Goal: Register for event/course

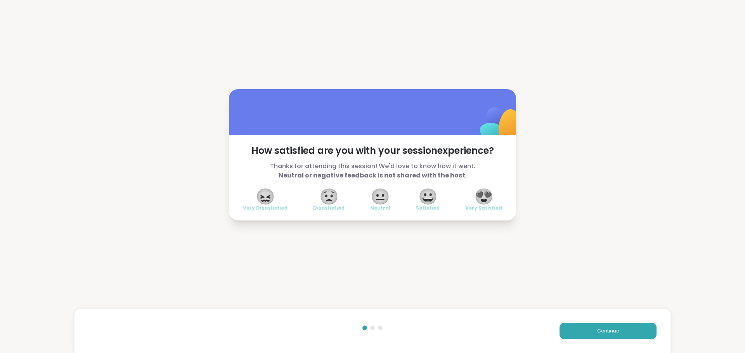
click at [491, 200] on span "😍" at bounding box center [483, 197] width 19 height 14
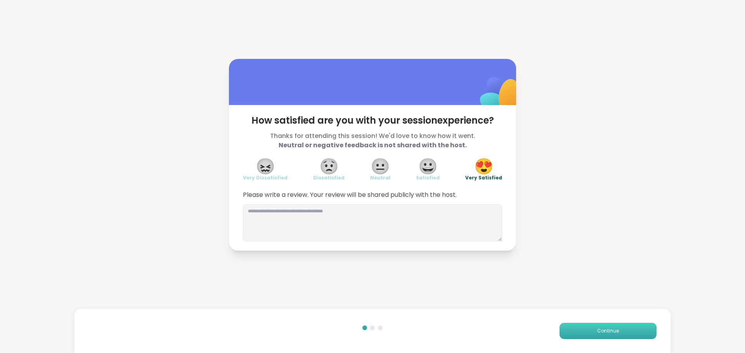
click at [604, 323] on button "Continue" at bounding box center [607, 331] width 97 height 16
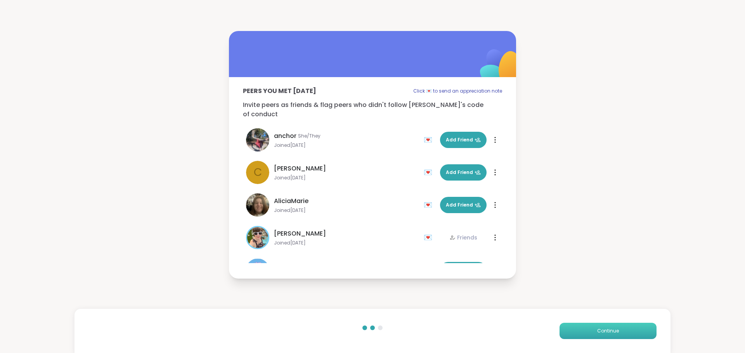
click at [604, 323] on button "Continue" at bounding box center [607, 331] width 97 height 16
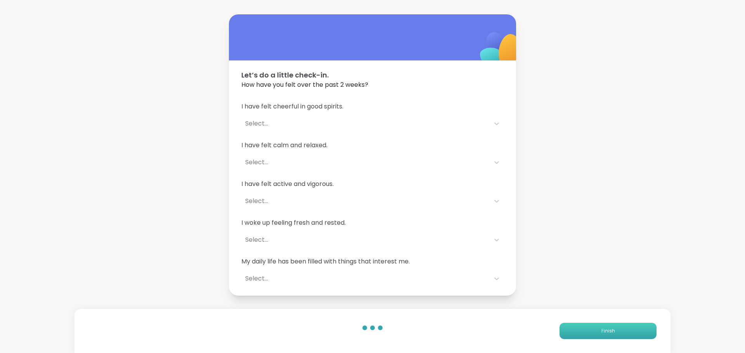
click at [592, 333] on button "Finish" at bounding box center [607, 331] width 97 height 16
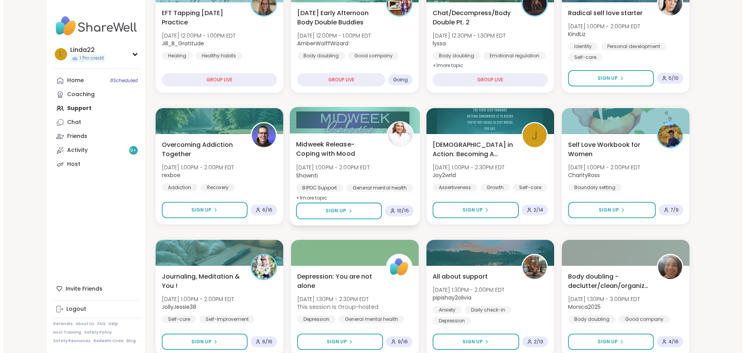
scroll to position [135, 0]
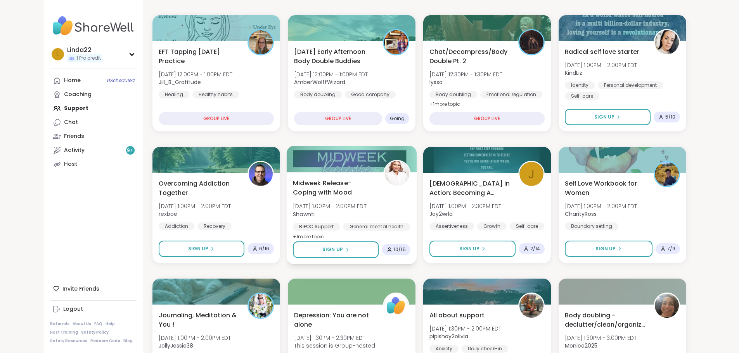
click at [335, 159] on div at bounding box center [351, 159] width 130 height 26
click at [354, 159] on div at bounding box center [351, 159] width 130 height 26
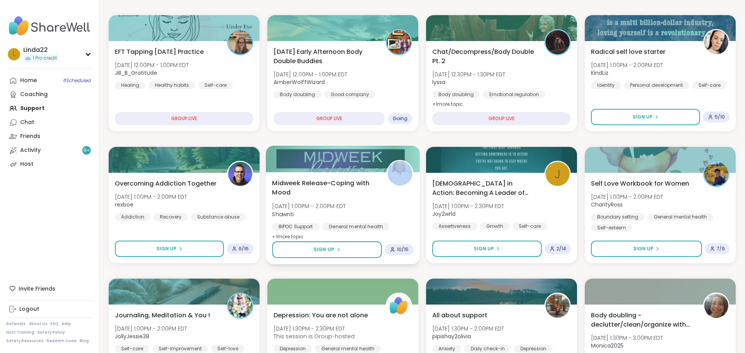
click at [354, 159] on div at bounding box center [343, 159] width 154 height 26
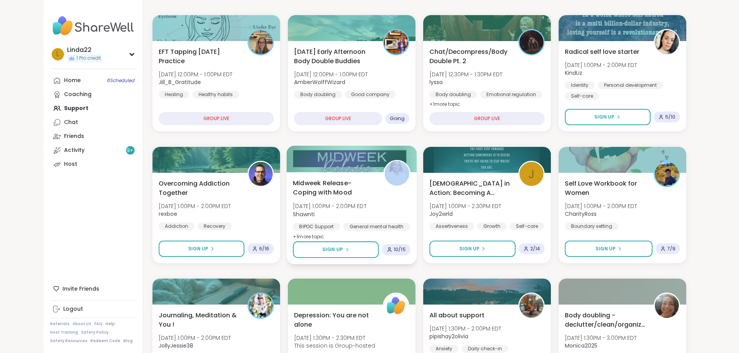
click at [354, 159] on div at bounding box center [351, 159] width 130 height 26
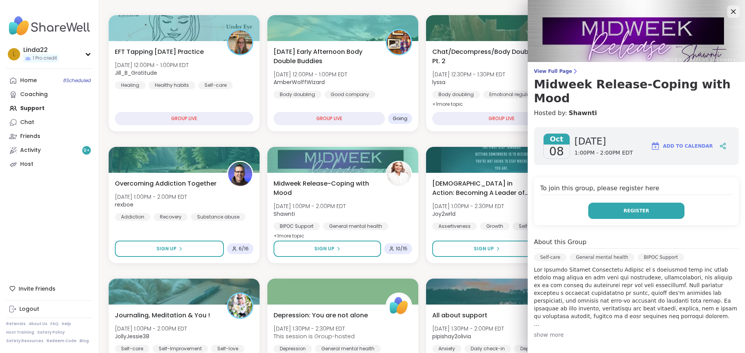
click at [603, 203] on button "Register" at bounding box center [636, 211] width 96 height 16
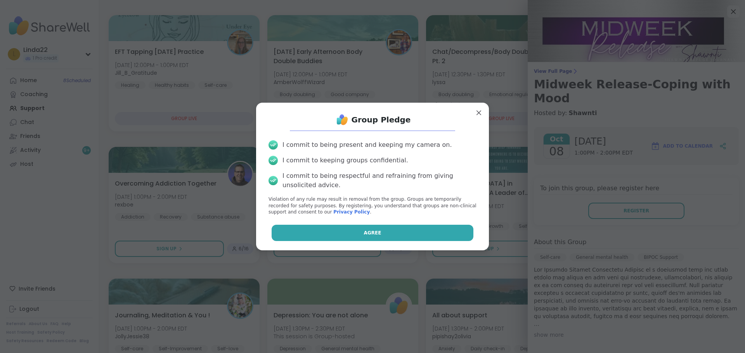
click at [460, 229] on button "Agree" at bounding box center [372, 233] width 202 height 16
click at [460, 229] on div "Agree" at bounding box center [372, 233] width 220 height 16
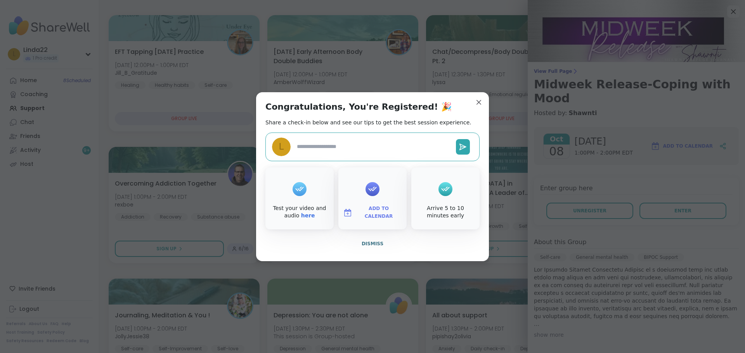
type textarea "*"
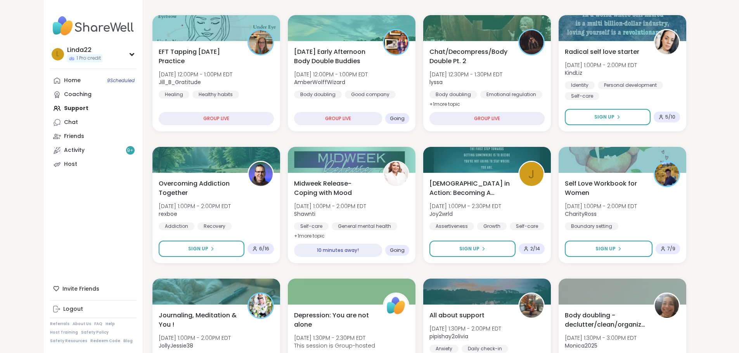
click at [354, 159] on div at bounding box center [351, 159] width 130 height 26
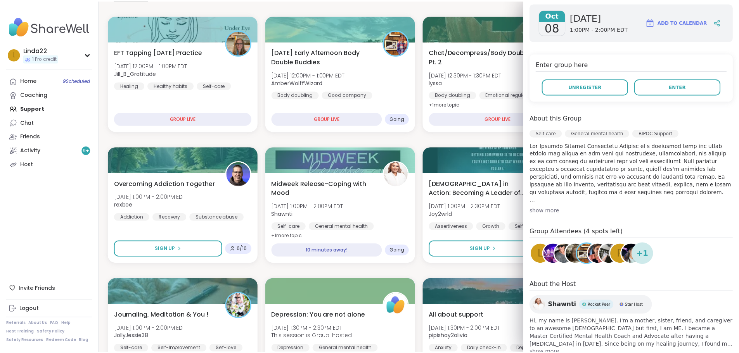
scroll to position [132, 0]
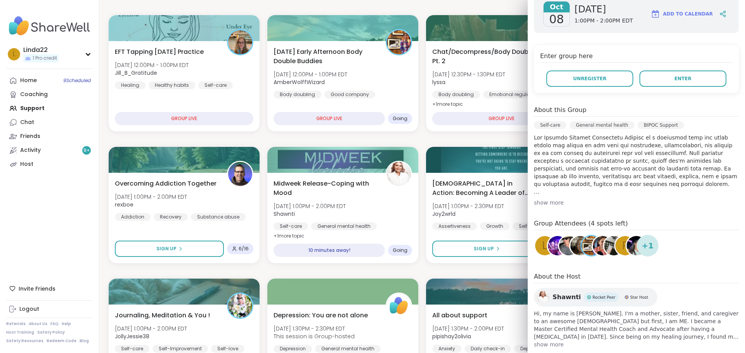
click at [615, 236] on div "p" at bounding box center [624, 245] width 19 height 19
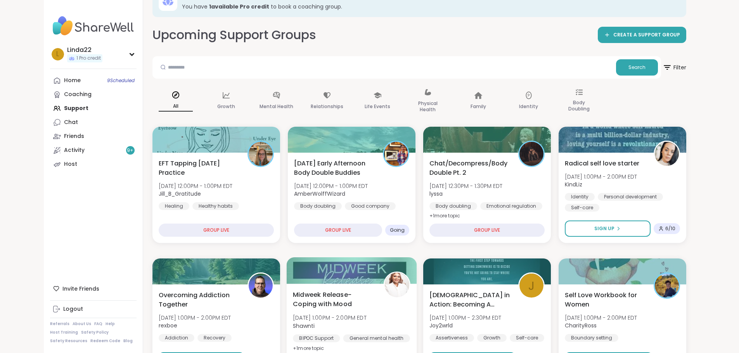
scroll to position [0, 0]
